Goal: Information Seeking & Learning: Check status

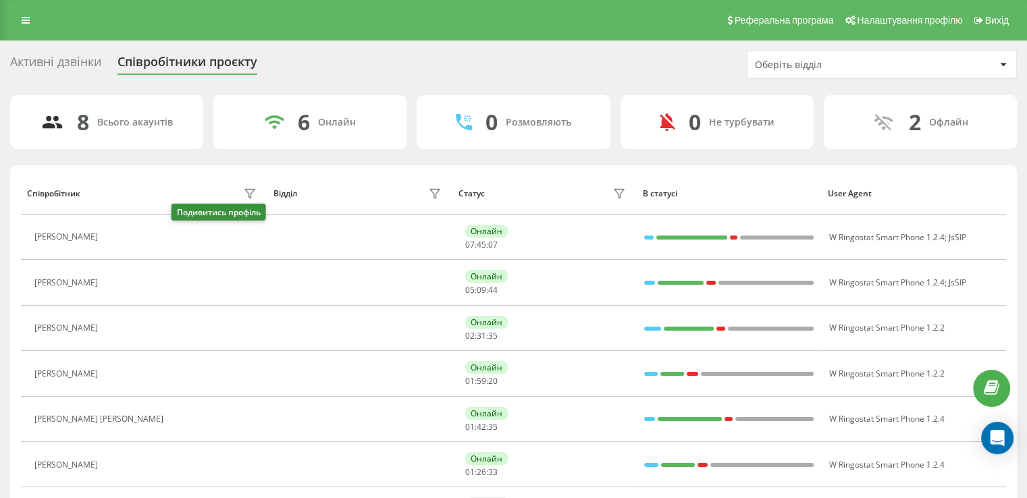
click at [116, 238] on icon at bounding box center [114, 237] width 3 height 7
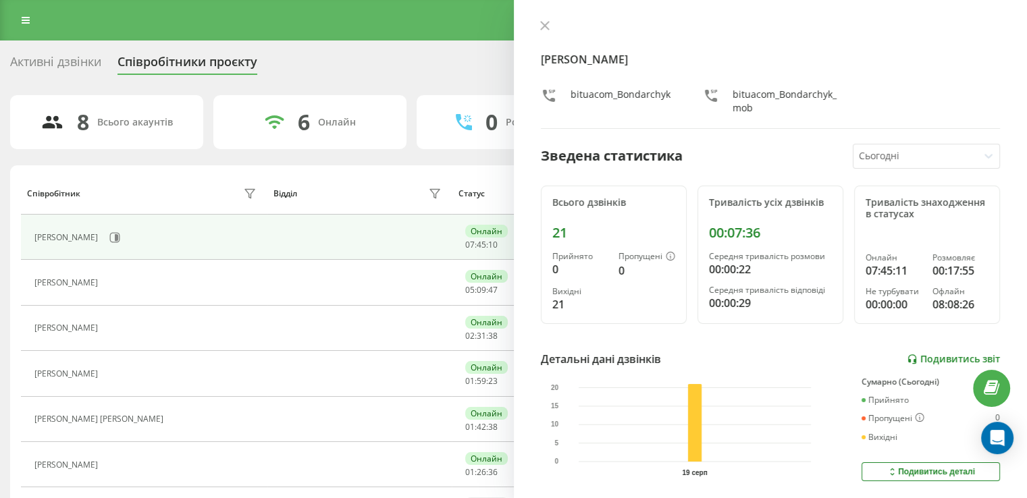
click at [953, 360] on link "Подивитись звіт" at bounding box center [953, 359] width 93 height 11
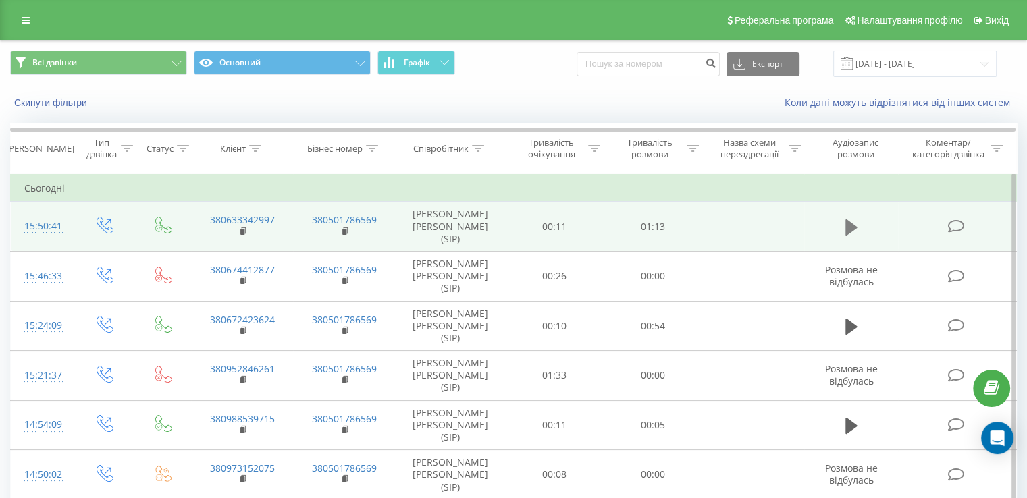
click at [845, 218] on icon at bounding box center [851, 227] width 12 height 19
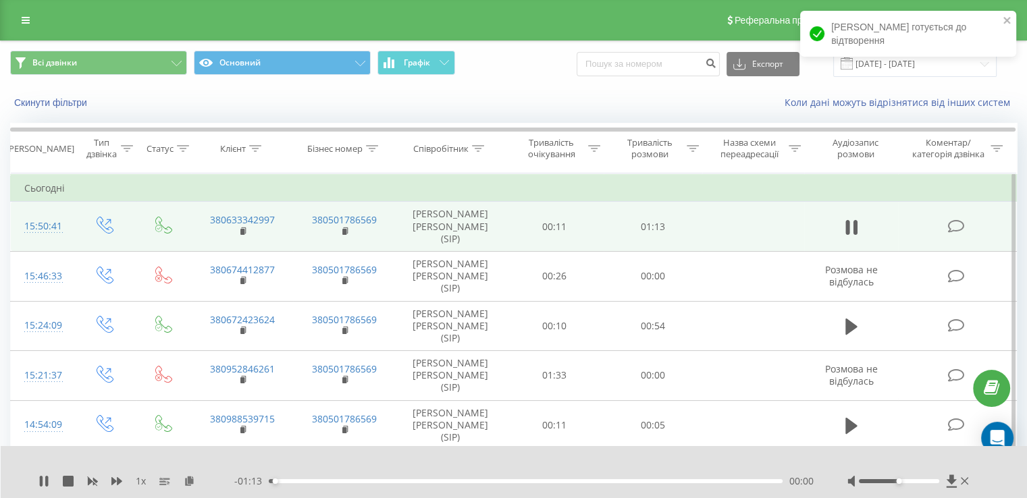
click at [600, 483] on div "- 01:13 00:00 00:00" at bounding box center [523, 482] width 579 height 14
click at [600, 478] on div "- 01:12 00:01 00:01" at bounding box center [523, 482] width 579 height 14
click at [600, 480] on div "00:02" at bounding box center [526, 481] width 514 height 4
